Goal: Task Accomplishment & Management: Manage account settings

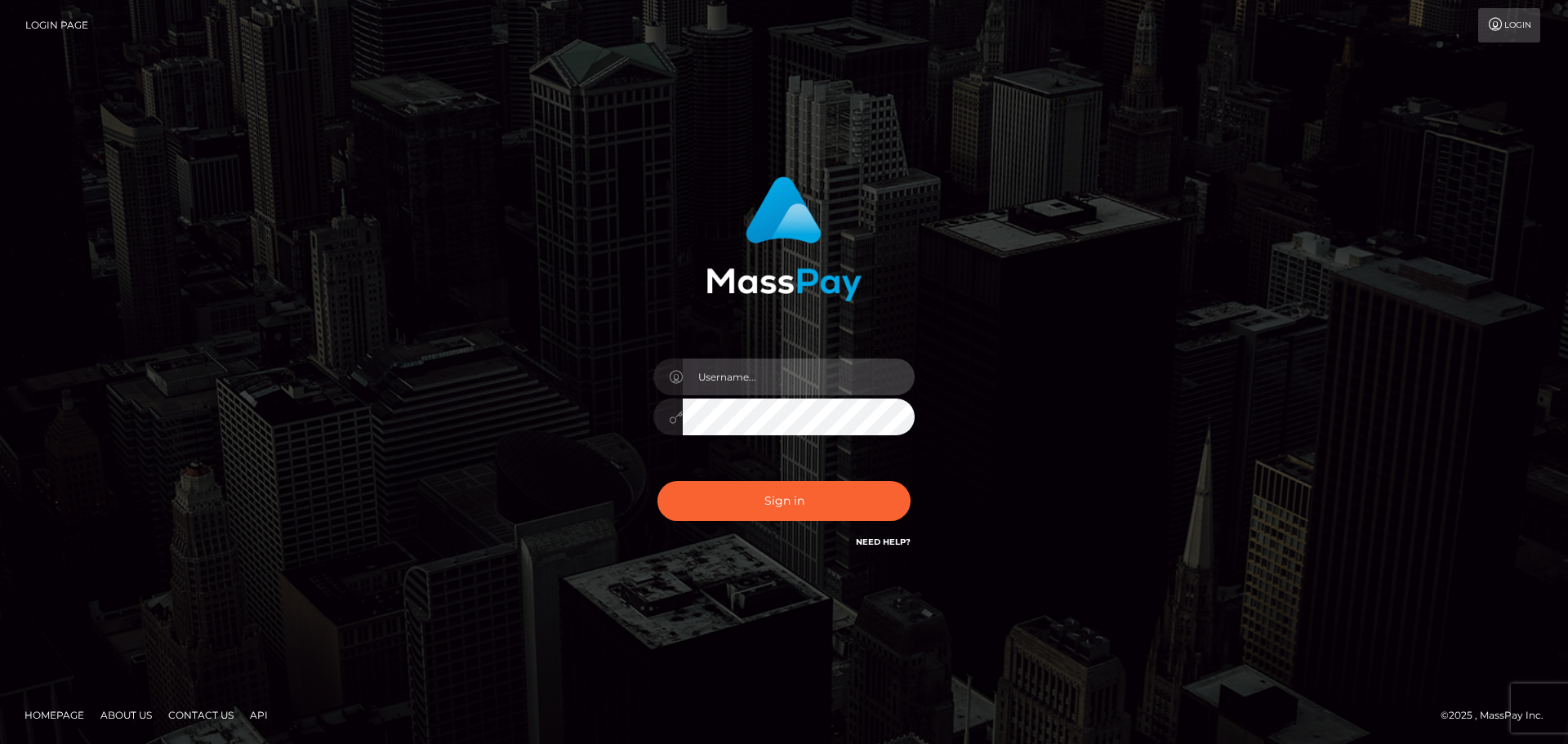
type input "hello.feetfinder"
click at [768, 382] on input "hello.feetfinder" at bounding box center [799, 377] width 232 height 37
click at [836, 527] on div "Sign in Need Help?" at bounding box center [784, 507] width 286 height 72
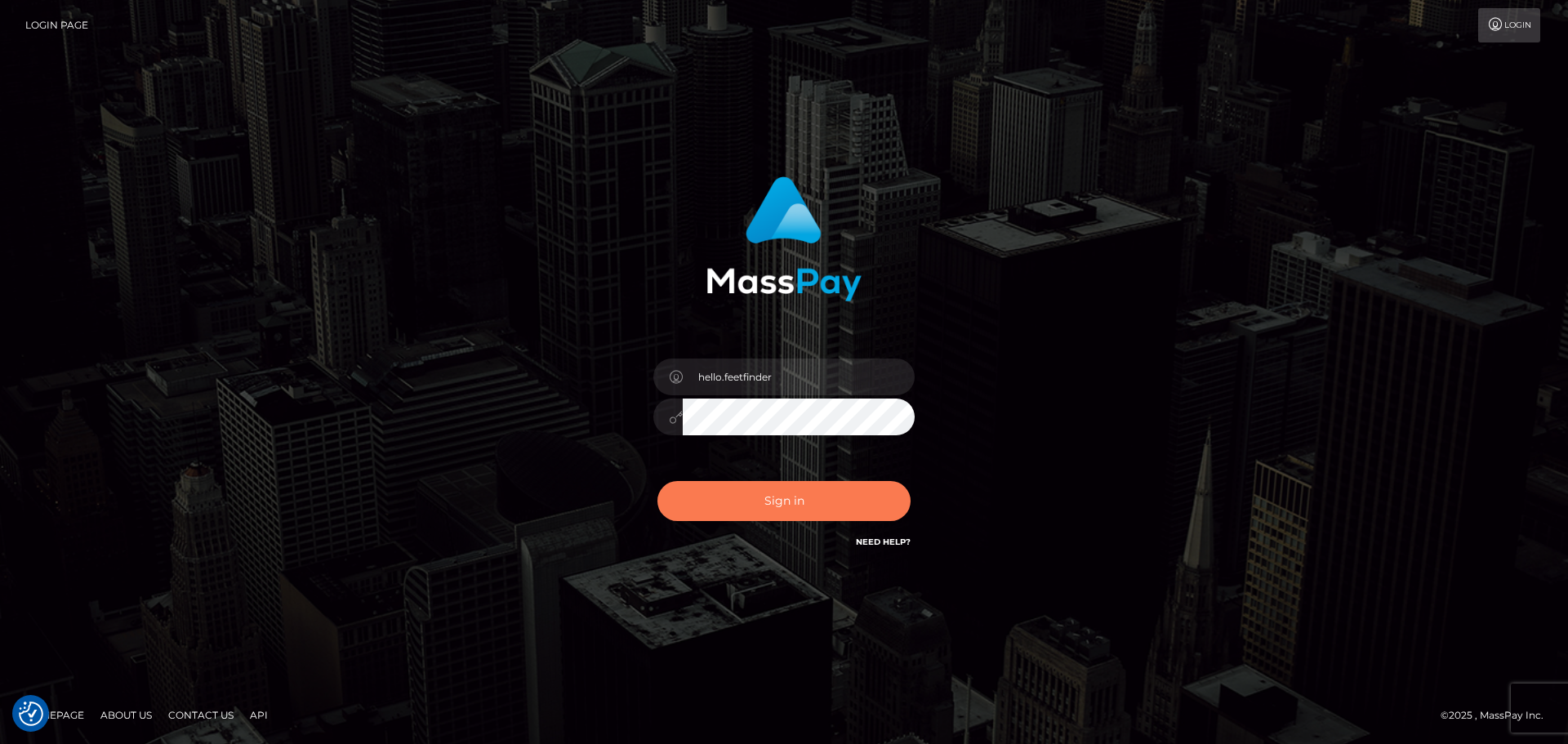
click at [836, 515] on button "Sign in" at bounding box center [784, 501] width 253 height 40
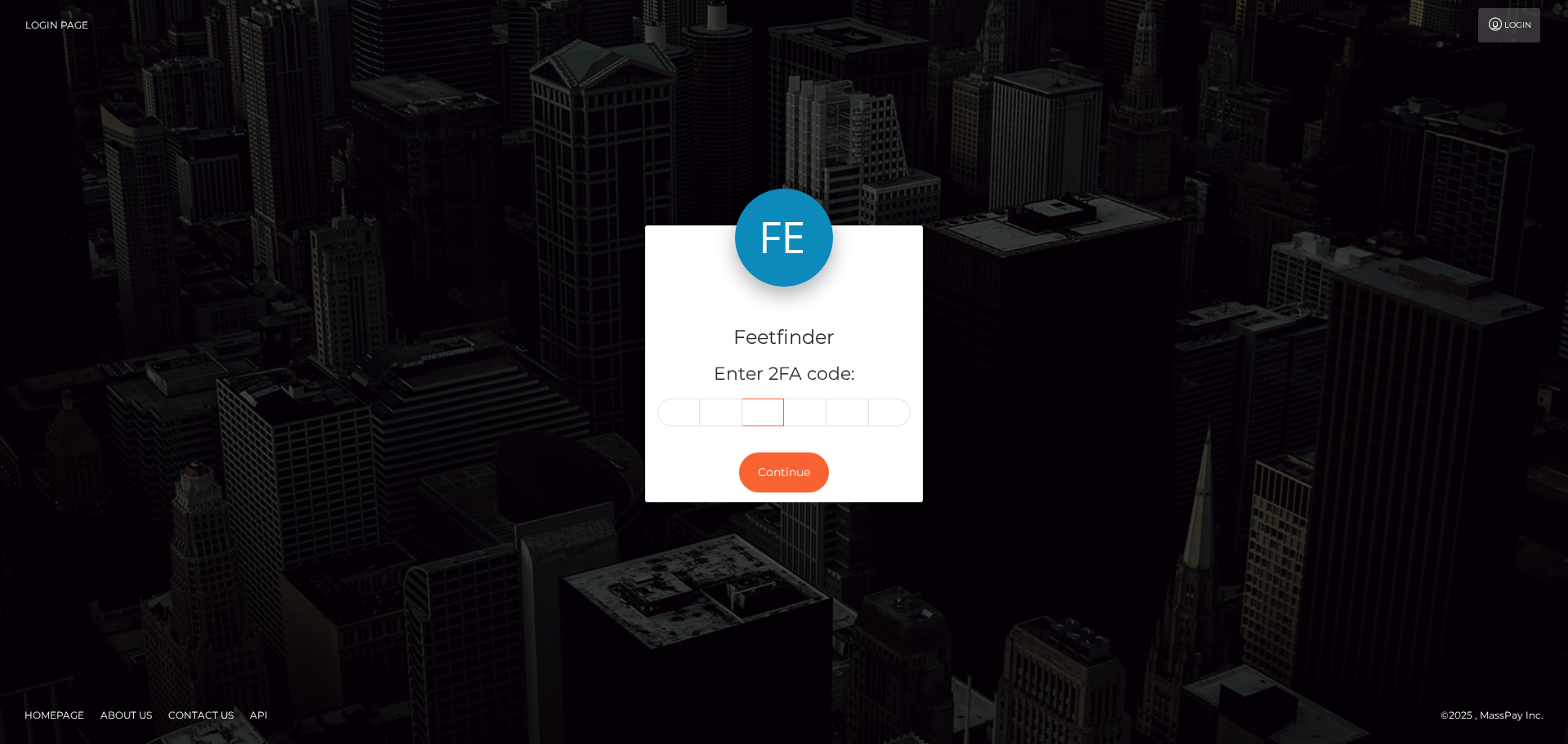
drag, startPoint x: 750, startPoint y: 412, endPoint x: 694, endPoint y: 418, distance: 56.3
click at [749, 412] on input "text" at bounding box center [763, 412] width 42 height 28
click at [693, 418] on input "text" at bounding box center [678, 412] width 42 height 28
type input "8"
type input "4"
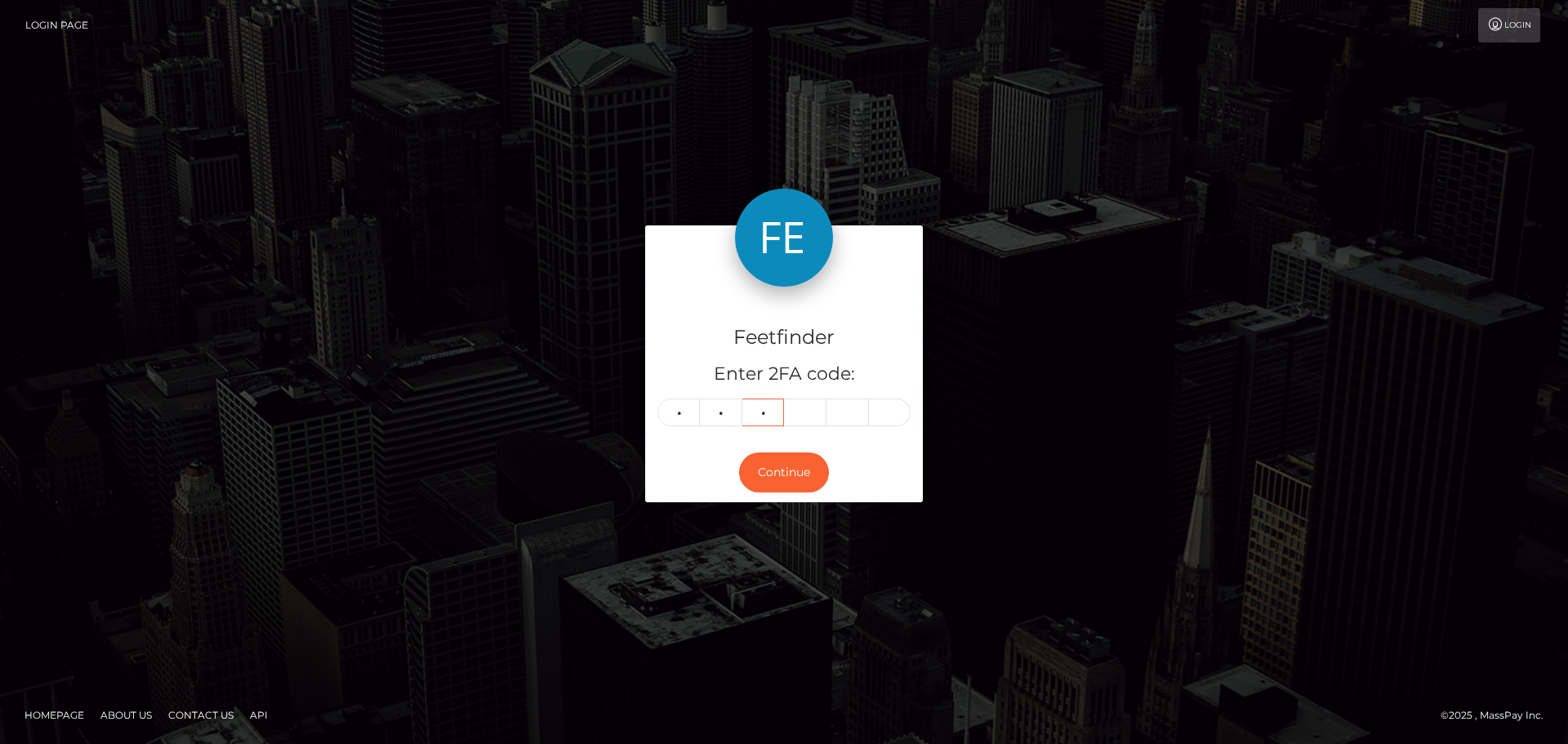
type input "6"
type input "5"
type input "9"
type input "4"
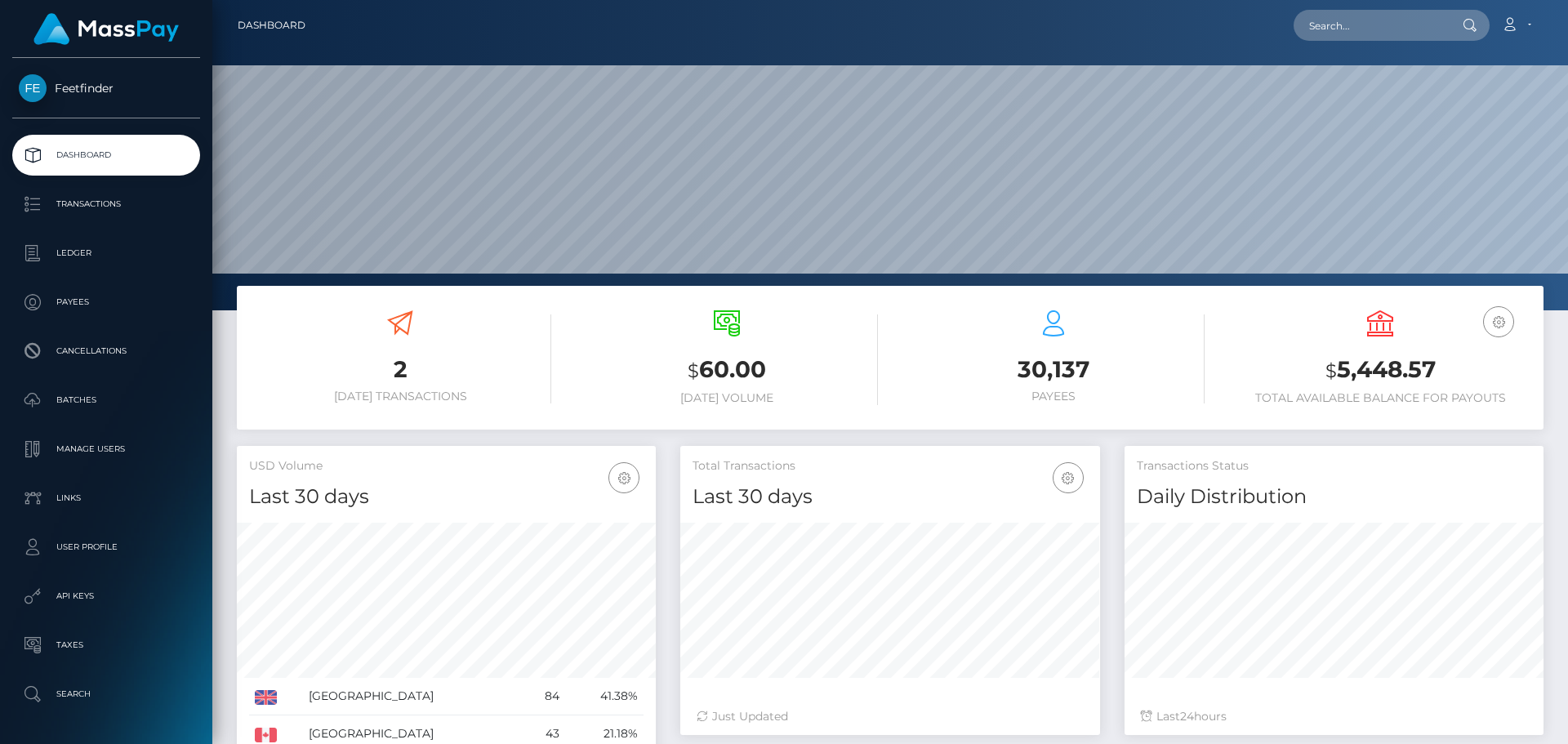
scroll to position [289, 420]
drag, startPoint x: 1446, startPoint y: 367, endPoint x: 1543, endPoint y: 357, distance: 97.5
click at [1543, 357] on div "USD Balance $ 5,448.57 Total Available Balance for Payouts" at bounding box center [1380, 360] width 327 height 124
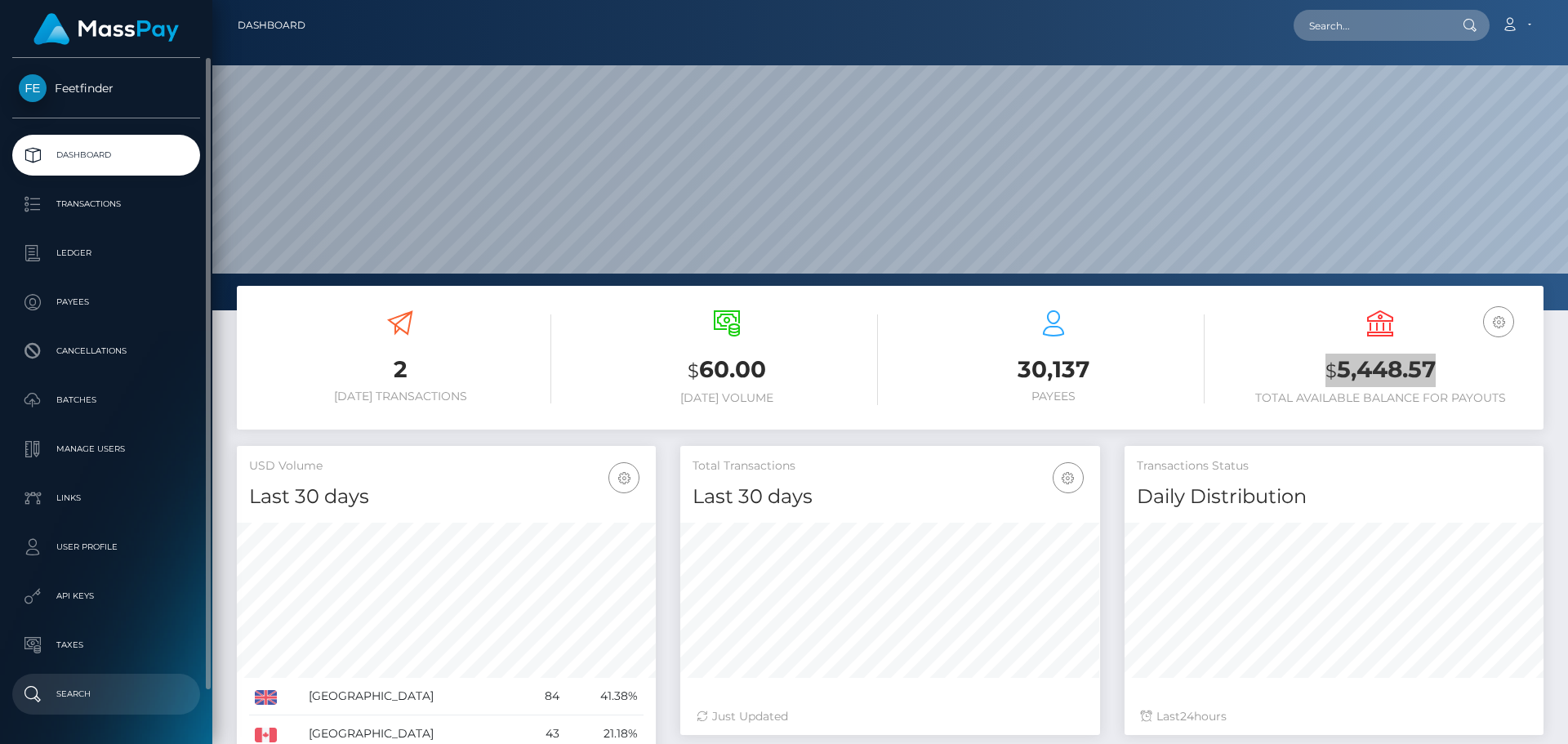
scroll to position [56, 0]
